Goal: Check status: Check status

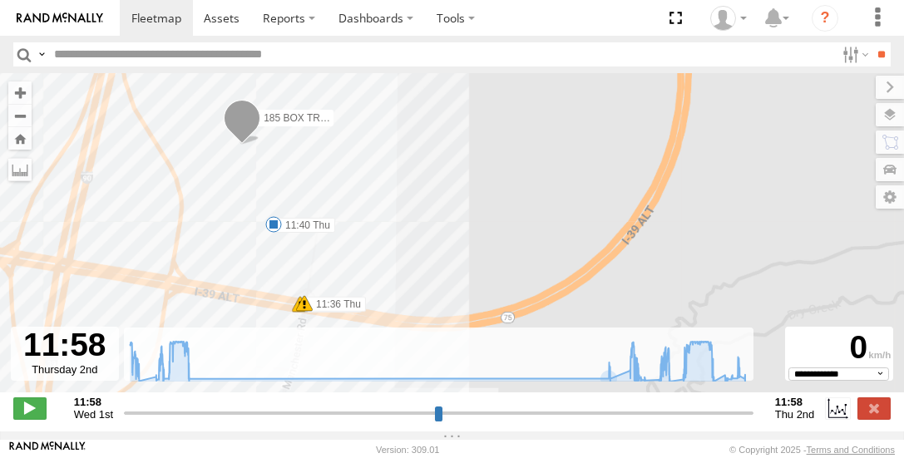
select select "**********"
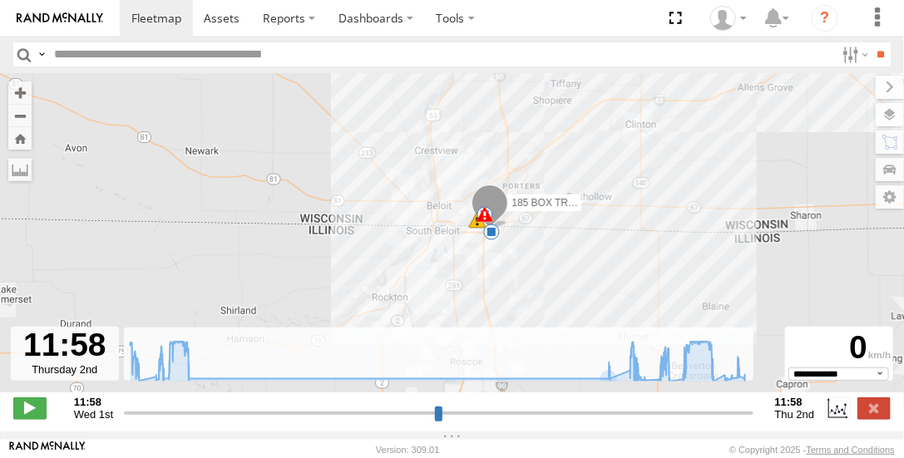
click at [401, 179] on div "185 BOX TRUCK 13:18 Wed 14:17 Wed 06:32 Thu 06:36 Thu 08:54 Thu 10:37 Thu 10:44…" at bounding box center [452, 241] width 904 height 337
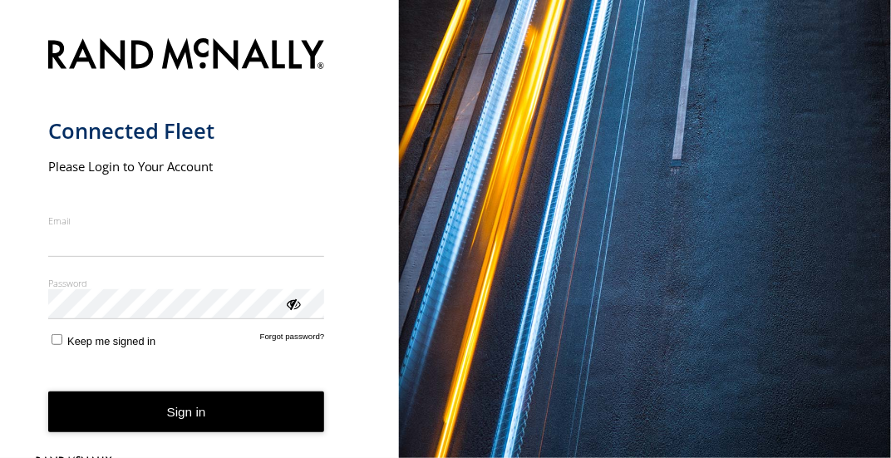
type input "**********"
click at [173, 418] on button "Sign in" at bounding box center [186, 412] width 277 height 41
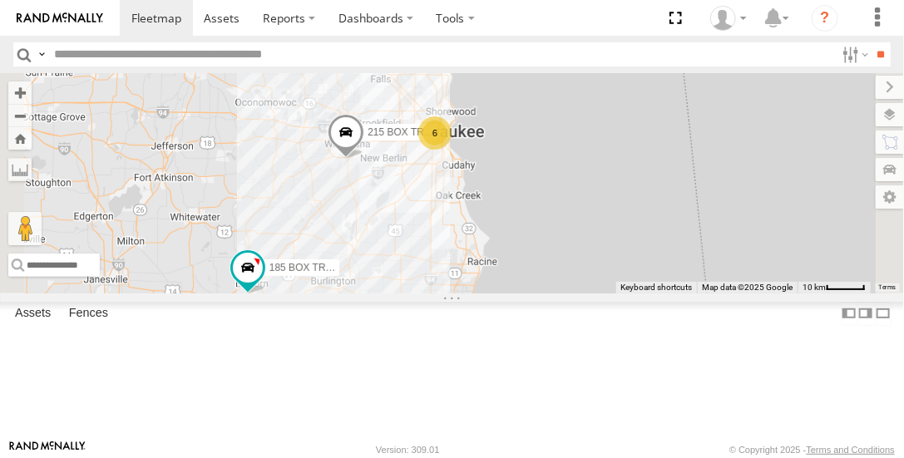
drag, startPoint x: 754, startPoint y: 229, endPoint x: 649, endPoint y: 269, distance: 113.2
click at [647, 267] on div "6 215 BOX TRUCK 185 BOX TRUCK" at bounding box center [452, 183] width 904 height 220
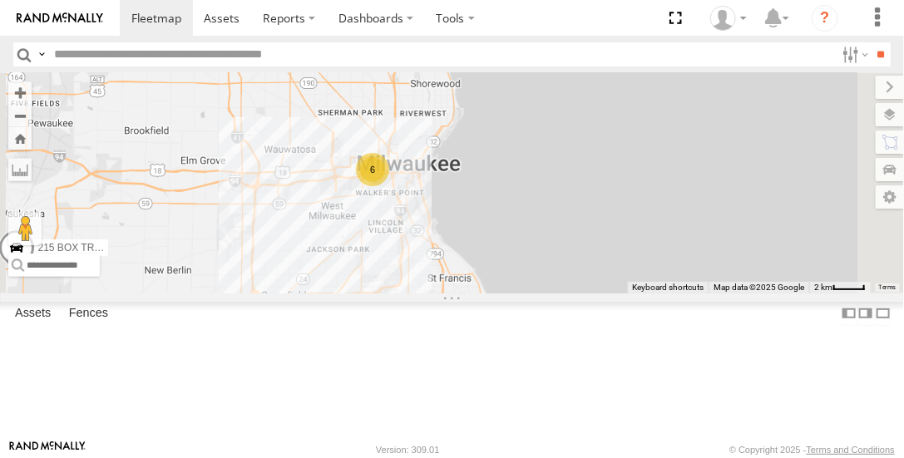
drag, startPoint x: 634, startPoint y: 180, endPoint x: 541, endPoint y: 358, distance: 200.1
click at [536, 293] on div "215 BOX TRUCK 185 BOX TRUCK 6" at bounding box center [452, 183] width 904 height 220
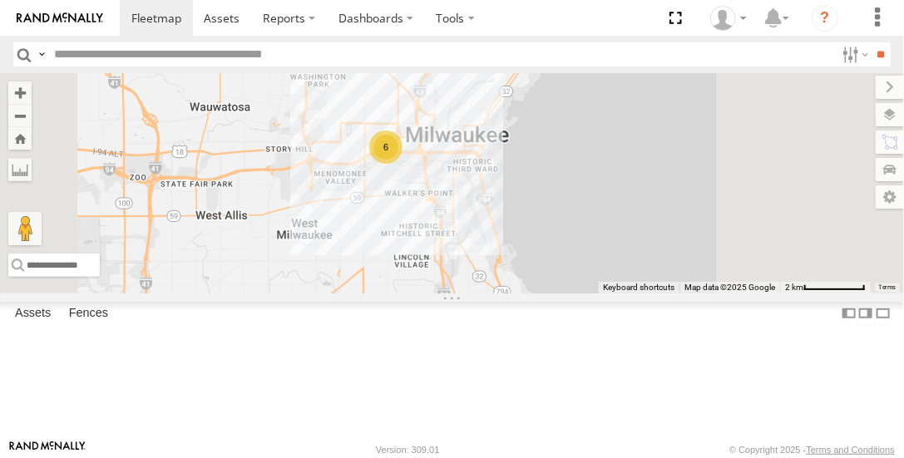
drag, startPoint x: 570, startPoint y: 264, endPoint x: 531, endPoint y: 387, distance: 128.6
click at [531, 293] on div "215 BOX TRUCK 185 BOX TRUCK 6" at bounding box center [452, 183] width 904 height 220
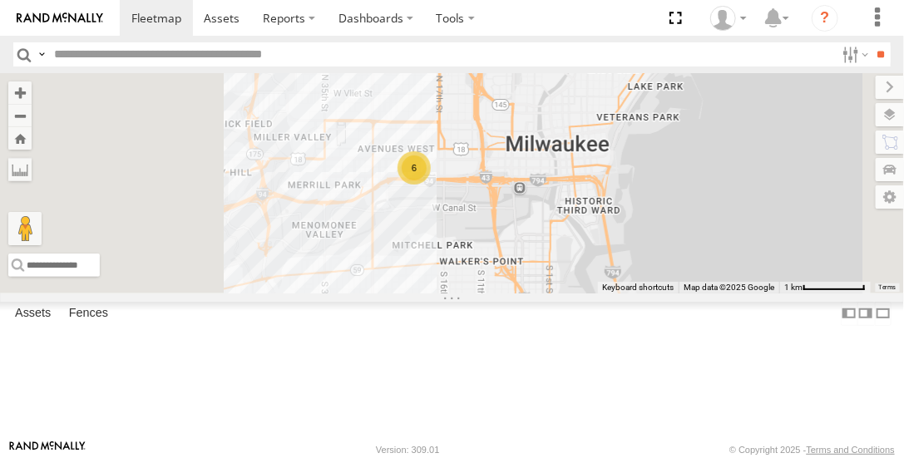
drag, startPoint x: 547, startPoint y: 284, endPoint x: 581, endPoint y: 373, distance: 95.3
click at [579, 293] on div "215 BOX TRUCK 185 BOX TRUCK 6" at bounding box center [452, 183] width 904 height 220
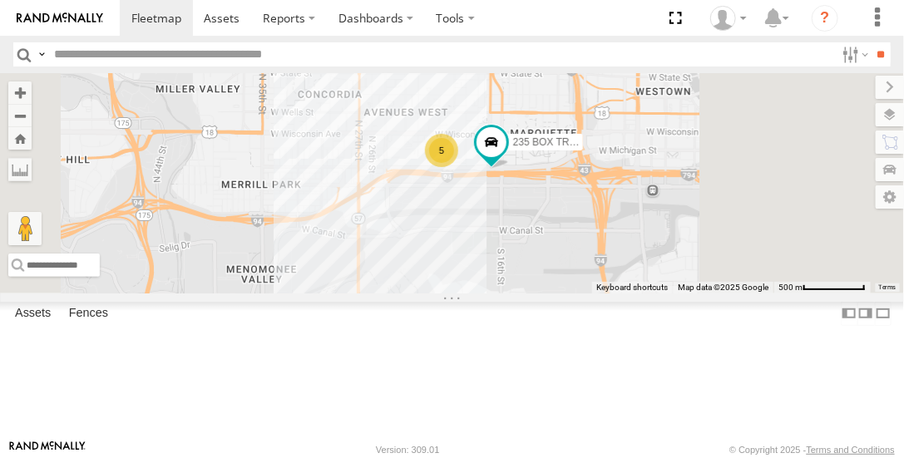
drag, startPoint x: 612, startPoint y: 264, endPoint x: 590, endPoint y: 395, distance: 133.2
click at [590, 293] on div "215 BOX TRUCK 185 BOX TRUCK 5 235 BOX TRUCK" at bounding box center [452, 183] width 904 height 220
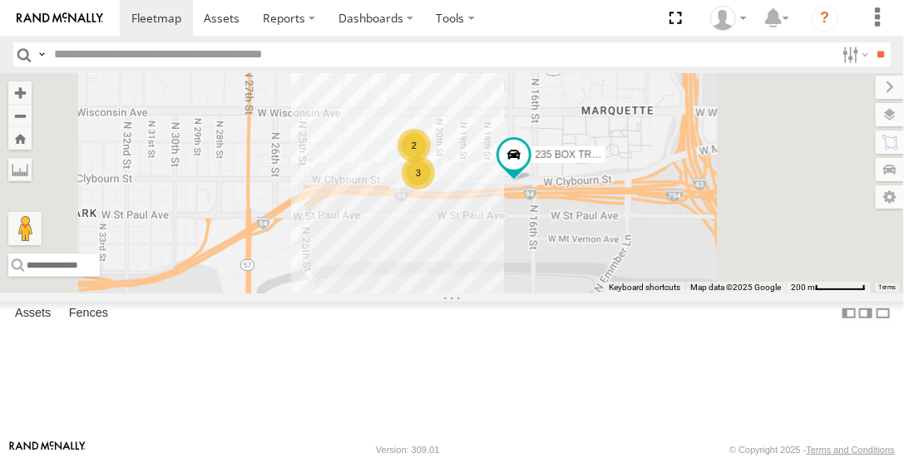
drag, startPoint x: 643, startPoint y: 292, endPoint x: 630, endPoint y: 398, distance: 107.2
click at [607, 293] on div "215 BOX TRUCK 185 BOX TRUCK 235 BOX TRUCK 2 3" at bounding box center [452, 183] width 904 height 220
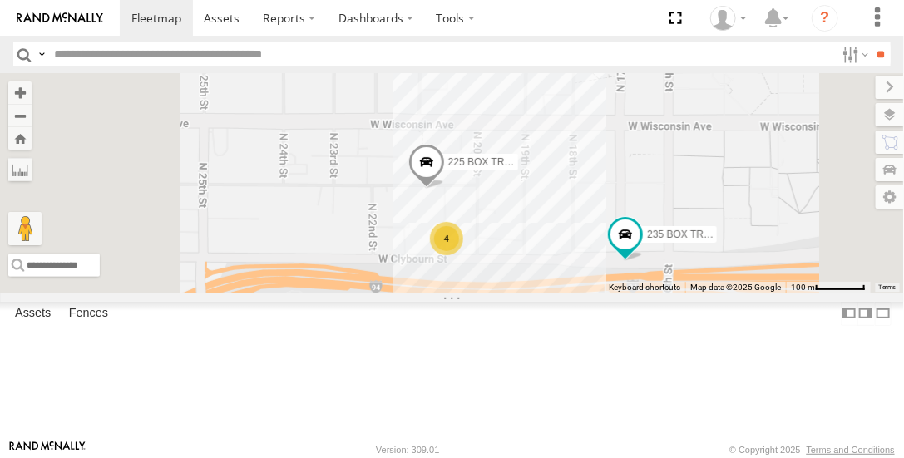
drag, startPoint x: 609, startPoint y: 403, endPoint x: 606, endPoint y: 496, distance: 93.2
click at [606, 457] on html at bounding box center [452, 229] width 904 height 458
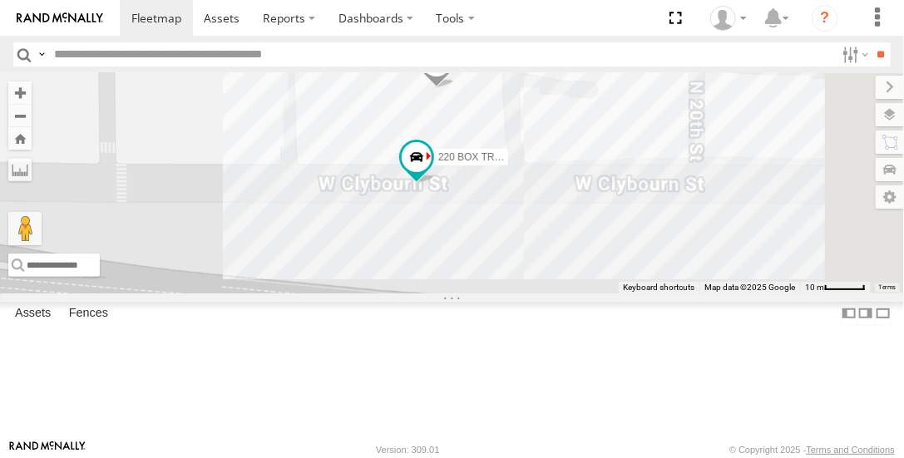
drag, startPoint x: 580, startPoint y: 441, endPoint x: 574, endPoint y: 497, distance: 56.8
click at [574, 457] on html at bounding box center [452, 229] width 904 height 458
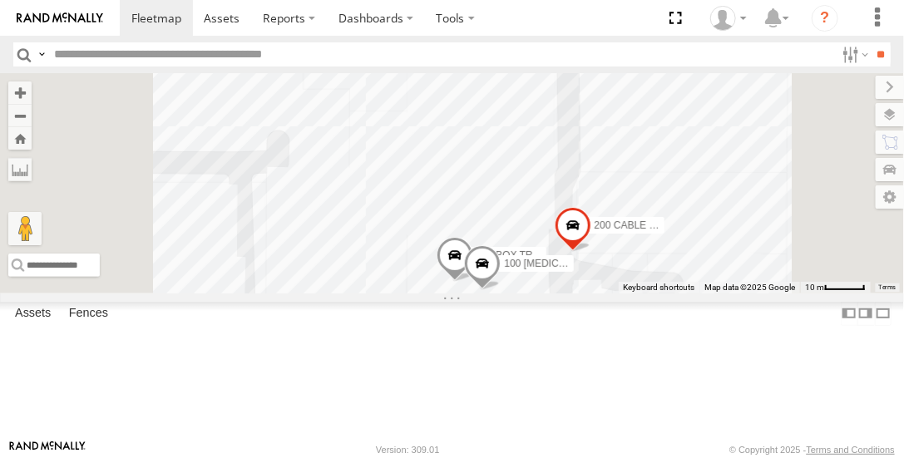
drag, startPoint x: 550, startPoint y: 244, endPoint x: 580, endPoint y: 497, distance: 255.5
click at [580, 457] on html at bounding box center [452, 229] width 904 height 458
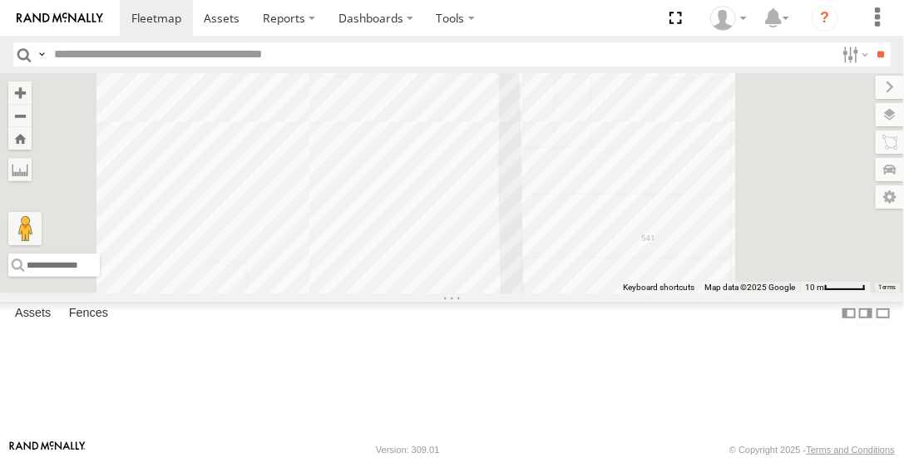
drag, startPoint x: 635, startPoint y: 264, endPoint x: 576, endPoint y: 403, distance: 150.9
click at [579, 457] on html at bounding box center [452, 229] width 904 height 458
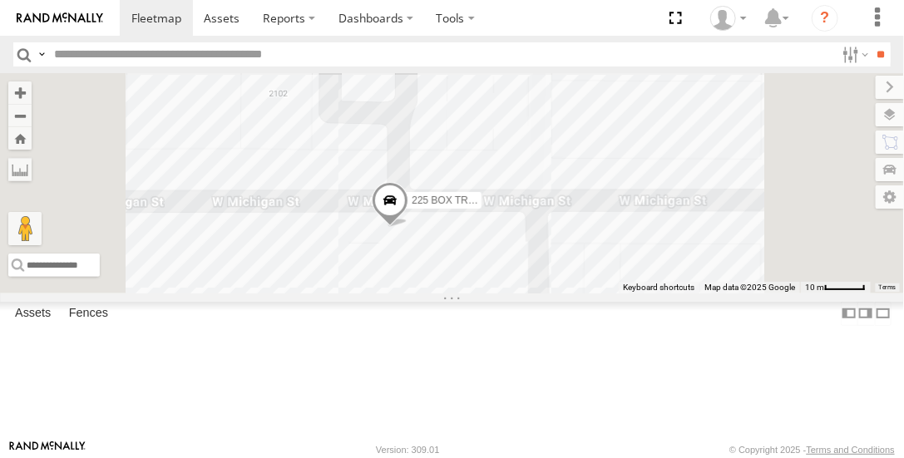
drag, startPoint x: 599, startPoint y: 405, endPoint x: 627, endPoint y: 448, distance: 51.7
click at [625, 457] on html at bounding box center [452, 229] width 904 height 458
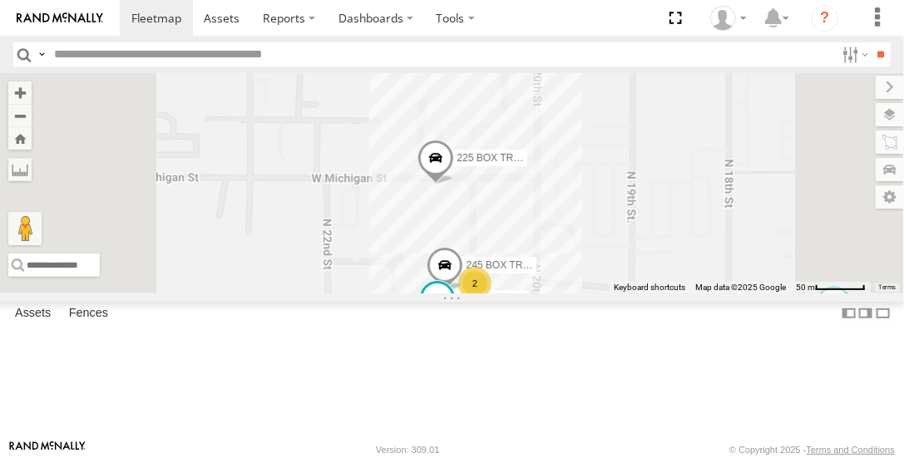
drag, startPoint x: 637, startPoint y: 278, endPoint x: 653, endPoint y: 225, distance: 55.5
click at [652, 209] on div "215 BOX TRUCK 185 BOX TRUCK 235 BOX TRUCK 225 BOX TRUCK 245 BOX TRUCK 220 BOX T…" at bounding box center [452, 183] width 904 height 220
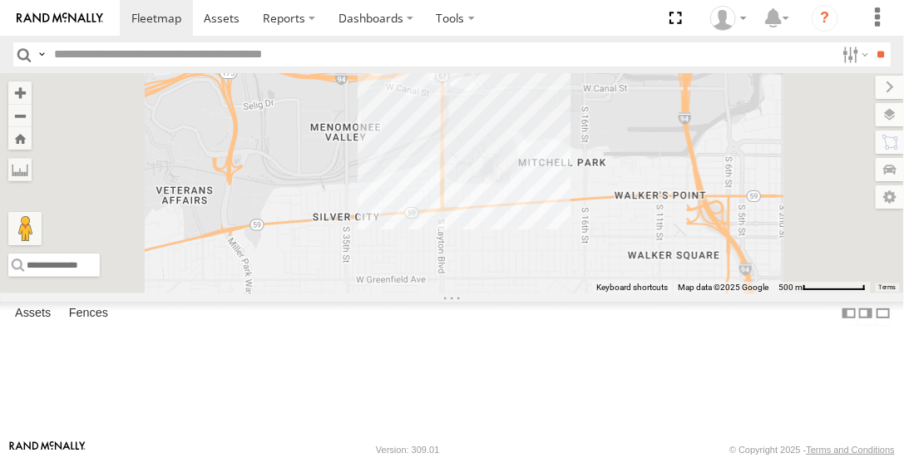
drag, startPoint x: 533, startPoint y: 329, endPoint x: 605, endPoint y: 187, distance: 159.2
click at [654, 131] on div "215 BOX TRUCK 185 BOX TRUCK 235 BOX TRUCK 220 BOX TRUCK 4" at bounding box center [452, 183] width 904 height 220
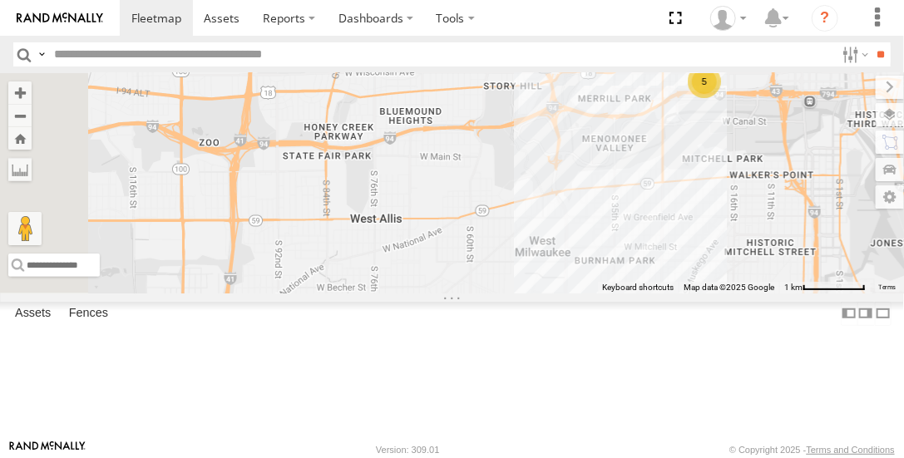
drag, startPoint x: 487, startPoint y: 271, endPoint x: 733, endPoint y: 269, distance: 246.2
click at [733, 269] on div "215 BOX TRUCK 185 BOX TRUCK 220 BOX TRUCK 5" at bounding box center [452, 183] width 904 height 220
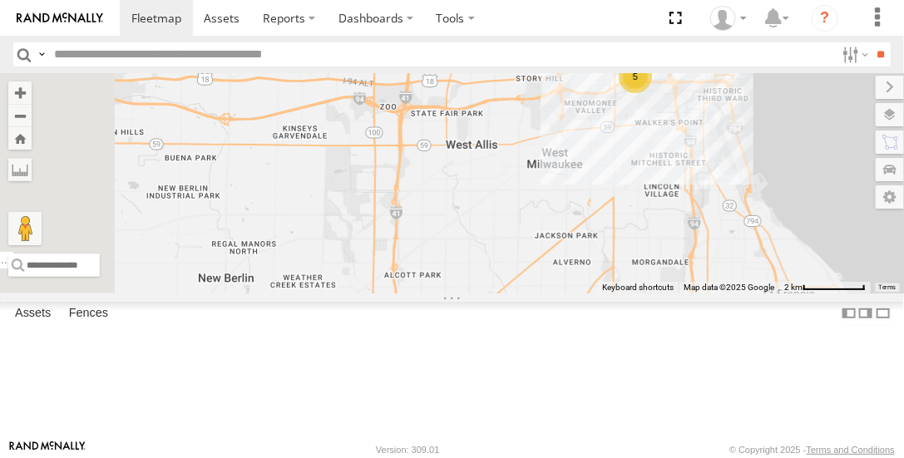
drag, startPoint x: 544, startPoint y: 285, endPoint x: 630, endPoint y: 205, distance: 118.3
click at [630, 205] on div "215 BOX TRUCK 185 BOX TRUCK 220 BOX TRUCK 5" at bounding box center [452, 183] width 904 height 220
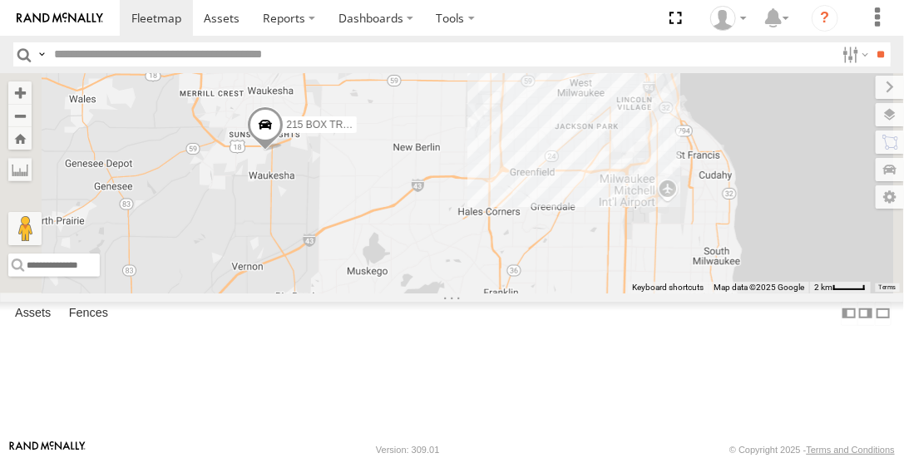
drag, startPoint x: 569, startPoint y: 288, endPoint x: 646, endPoint y: 241, distance: 90.3
click at [646, 241] on div "215 BOX TRUCK 185 BOX TRUCK 6" at bounding box center [452, 183] width 904 height 220
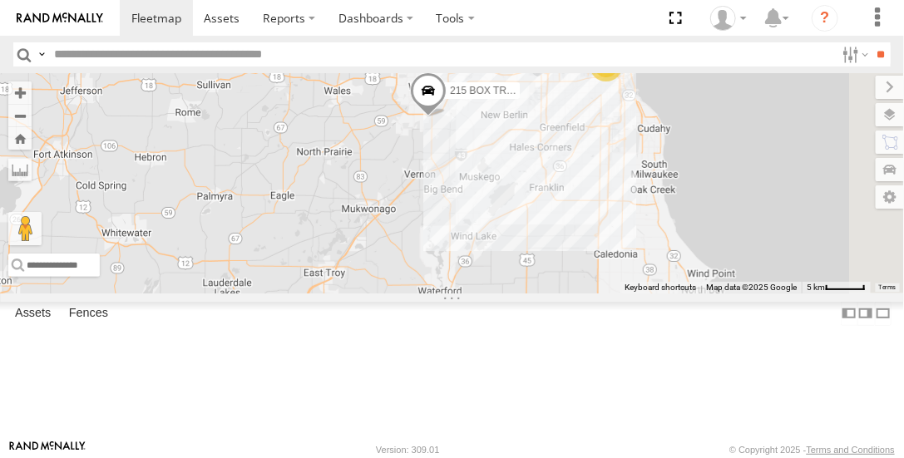
drag, startPoint x: 536, startPoint y: 309, endPoint x: 630, endPoint y: 260, distance: 106.4
click at [630, 260] on div "215 BOX TRUCK 185 BOX TRUCK 6" at bounding box center [452, 183] width 904 height 220
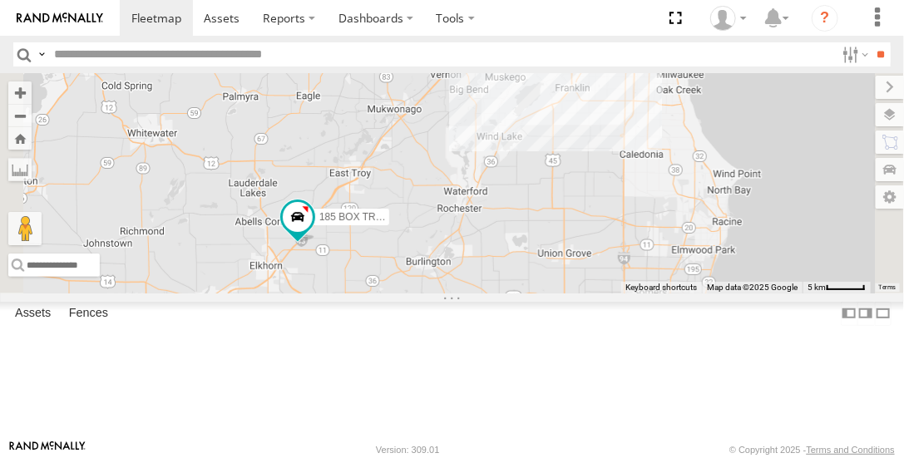
drag, startPoint x: 577, startPoint y: 288, endPoint x: 594, endPoint y: 235, distance: 55.0
click at [595, 231] on div "215 BOX TRUCK 185 BOX TRUCK 6" at bounding box center [452, 183] width 904 height 220
click at [312, 234] on span at bounding box center [297, 219] width 30 height 30
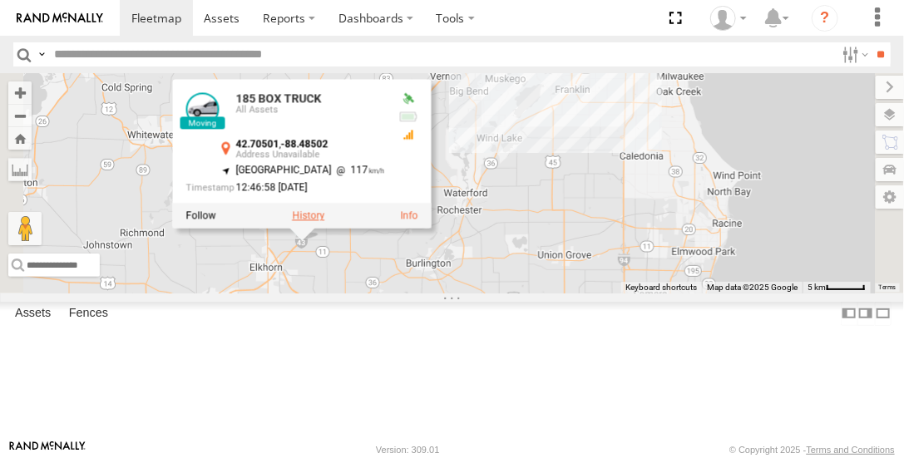
click at [324, 222] on label at bounding box center [308, 216] width 32 height 12
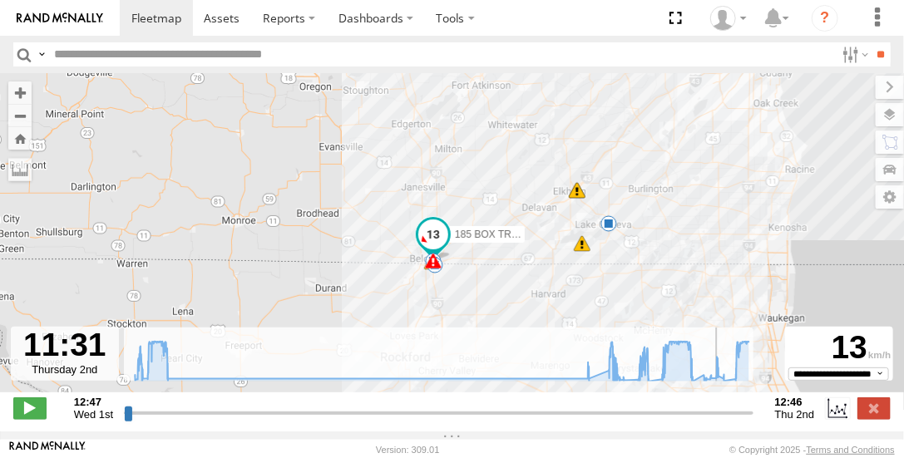
drag, startPoint x: 127, startPoint y: 422, endPoint x: 717, endPoint y: 419, distance: 589.6
click at [717, 419] on input "range" at bounding box center [439, 413] width 630 height 16
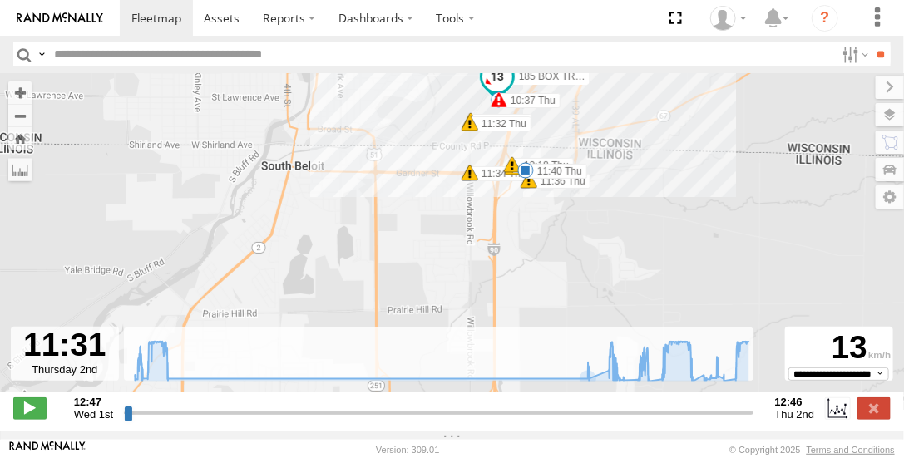
drag, startPoint x: 576, startPoint y: 268, endPoint x: 407, endPoint y: 229, distance: 173.3
click at [99, 143] on div "185 BOX TRUCK 13:18 Wed 13:37 Wed 13:37 Wed 14:17 Wed 06:32 Thu 06:36 Thu 08:54…" at bounding box center [452, 241] width 904 height 337
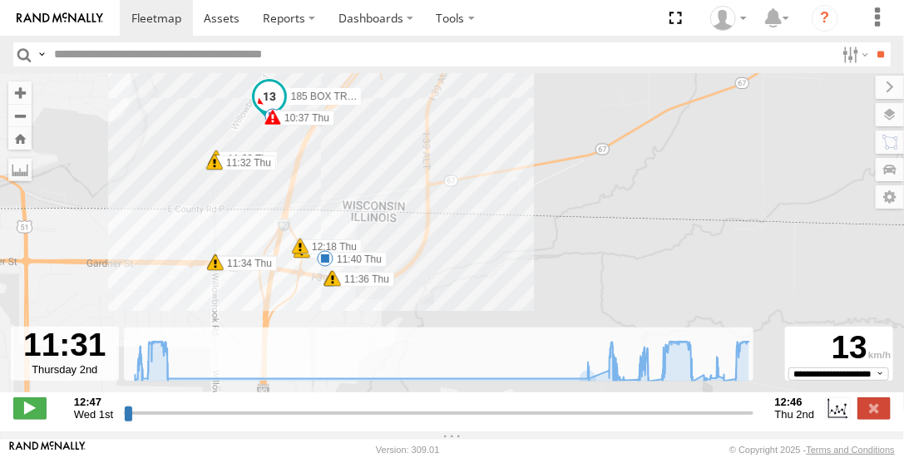
drag, startPoint x: 560, startPoint y: 231, endPoint x: 544, endPoint y: 284, distance: 55.5
click at [544, 284] on div "185 BOX TRUCK 13:18 Wed 13:37 Wed 13:37 Wed 14:17 Wed 06:32 Thu 06:36 Thu 08:54…" at bounding box center [452, 241] width 904 height 337
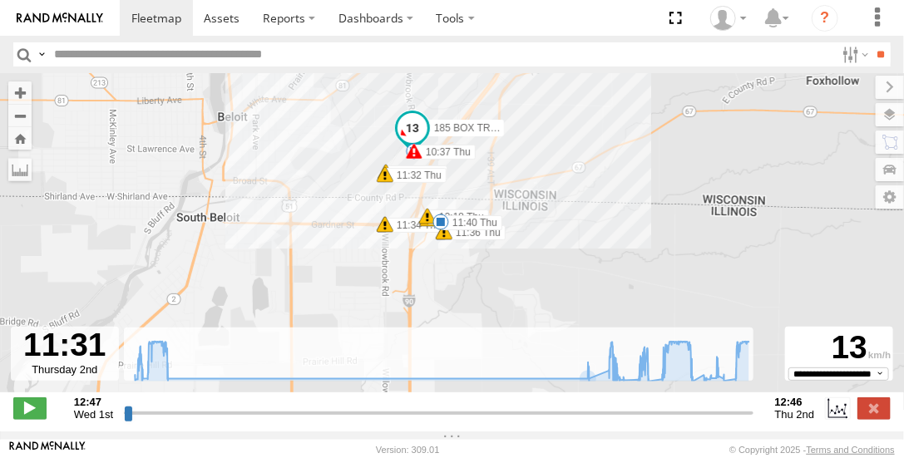
drag, startPoint x: 393, startPoint y: 174, endPoint x: 516, endPoint y: 228, distance: 134.4
click at [491, 201] on div "185 BOX TRUCK 13:18 Wed 13:37 Wed 13:37 Wed 14:17 Wed 06:32 Thu 06:36 Thu 08:54…" at bounding box center [452, 241] width 904 height 337
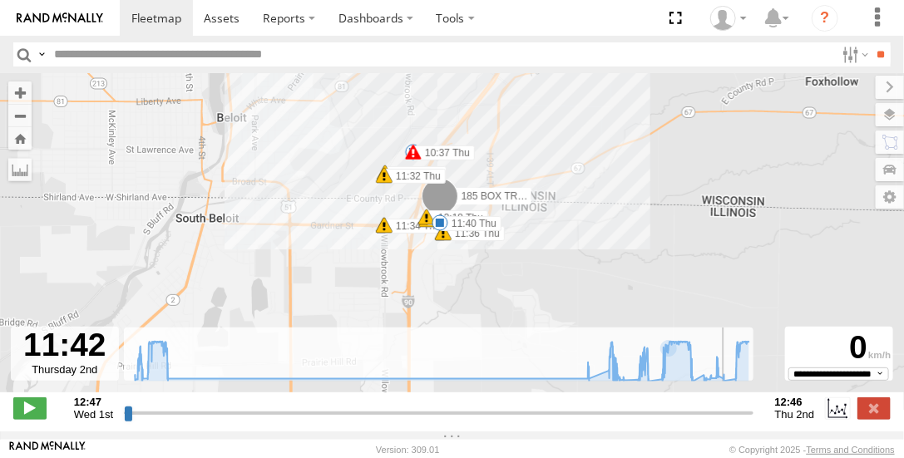
click at [722, 419] on input "range" at bounding box center [439, 413] width 630 height 16
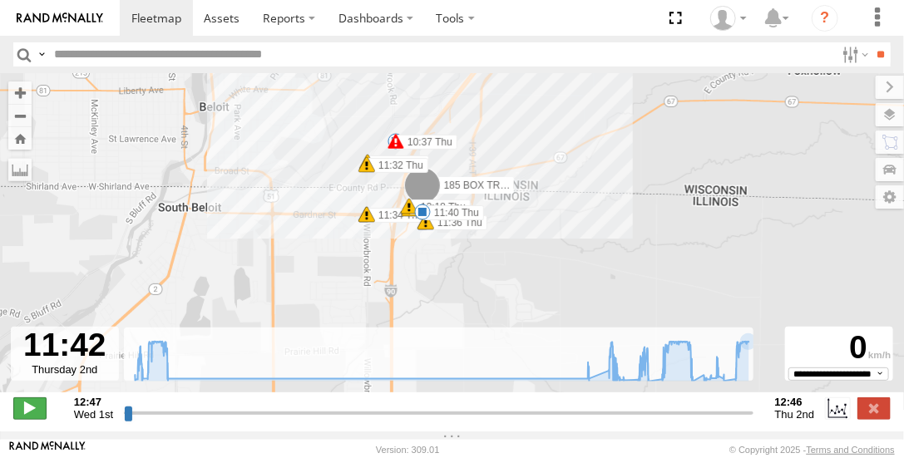
click at [32, 413] on span at bounding box center [29, 409] width 33 height 22
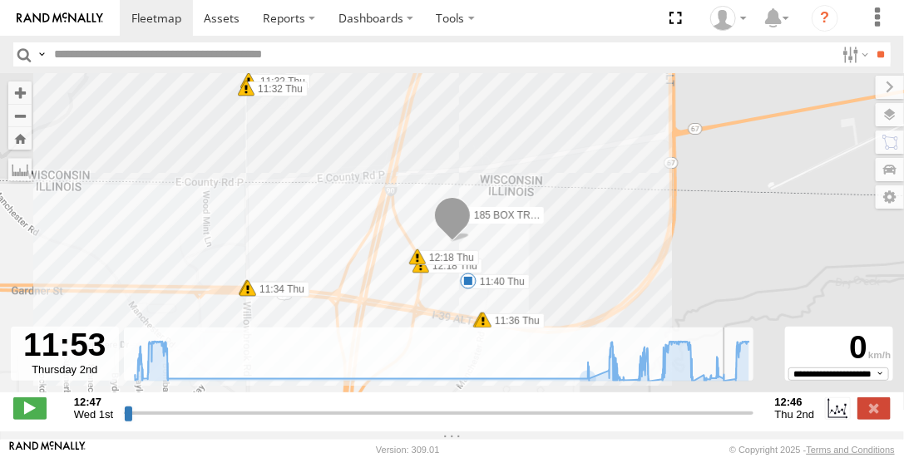
click at [726, 421] on input "range" at bounding box center [439, 413] width 630 height 16
click at [719, 421] on input "range" at bounding box center [439, 413] width 630 height 16
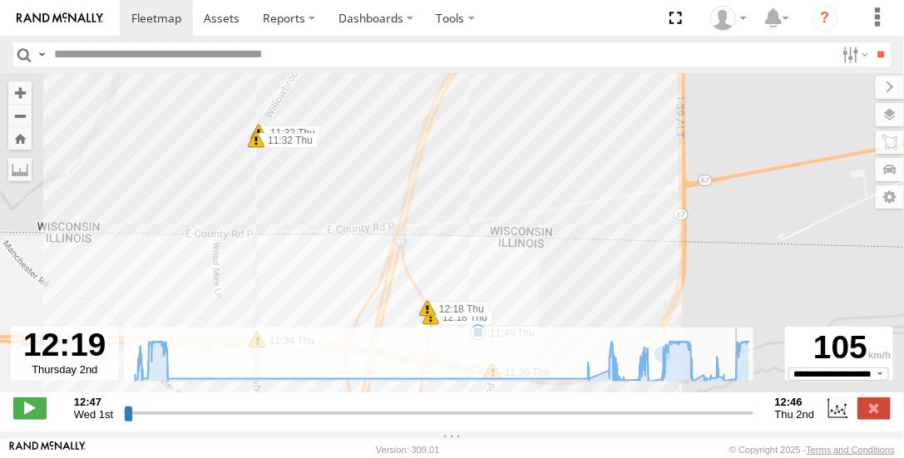
click at [737, 421] on input "range" at bounding box center [439, 413] width 630 height 16
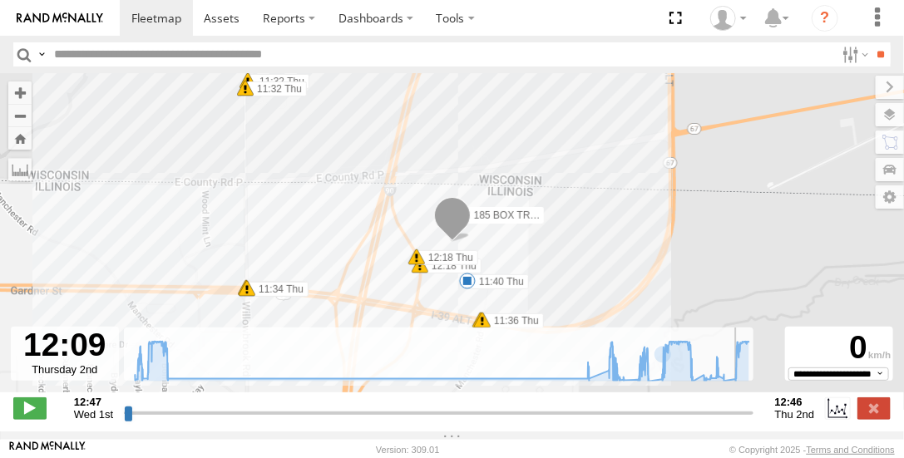
click at [733, 421] on input "range" at bounding box center [439, 413] width 630 height 16
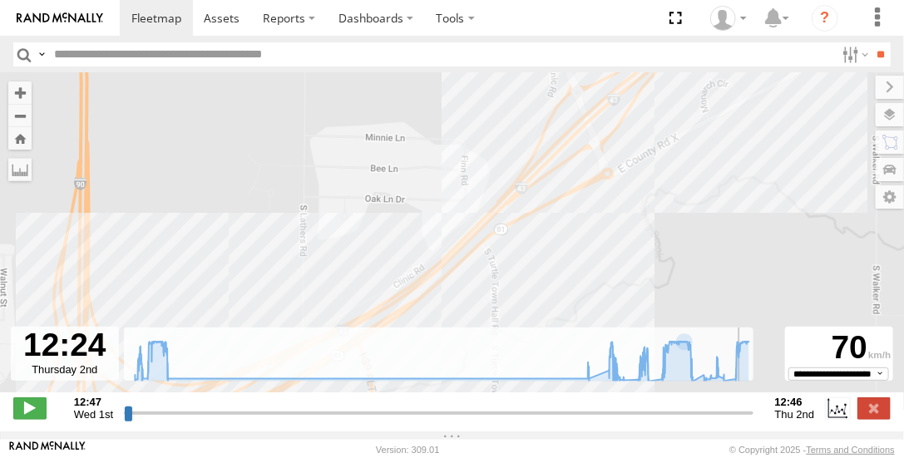
type input "**********"
